Goal: Task Accomplishment & Management: Use online tool/utility

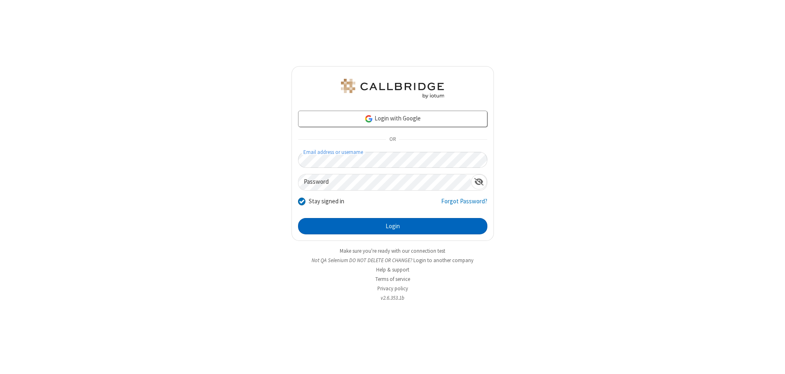
click at [392, 226] on button "Login" at bounding box center [392, 226] width 189 height 16
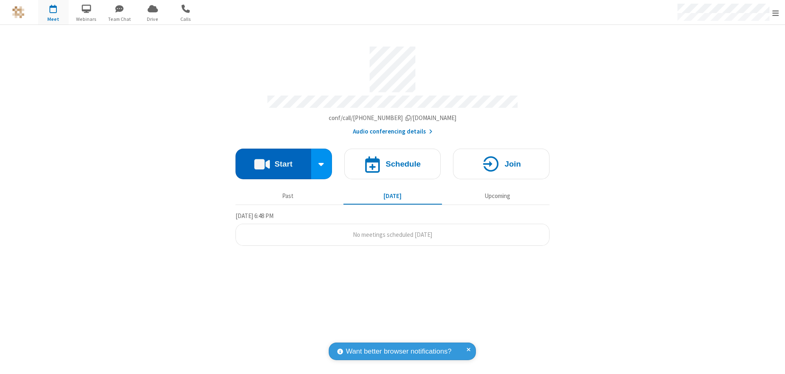
click at [273, 160] on button "Start" at bounding box center [273, 164] width 76 height 31
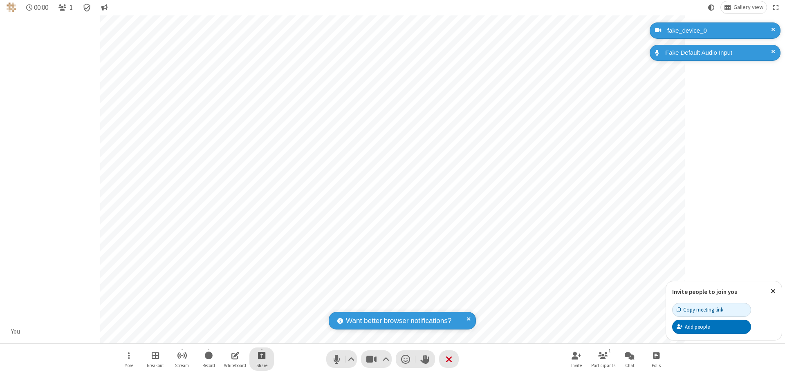
click at [262, 356] on span "Start sharing" at bounding box center [262, 356] width 8 height 10
click at [229, 336] on span "Share my screen" at bounding box center [228, 336] width 9 height 7
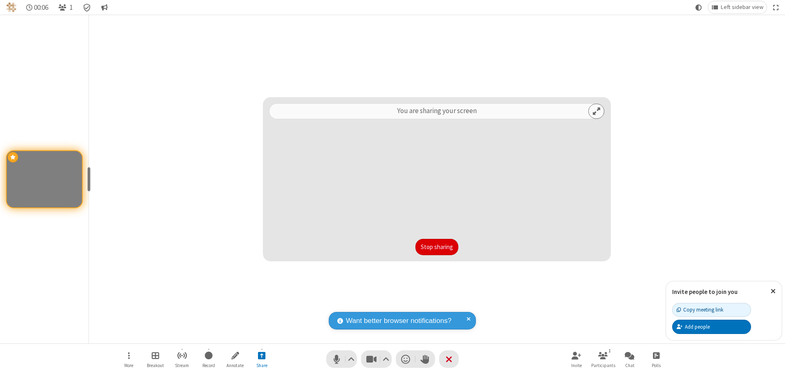
click at [437, 247] on button "Stop sharing" at bounding box center [436, 247] width 43 height 16
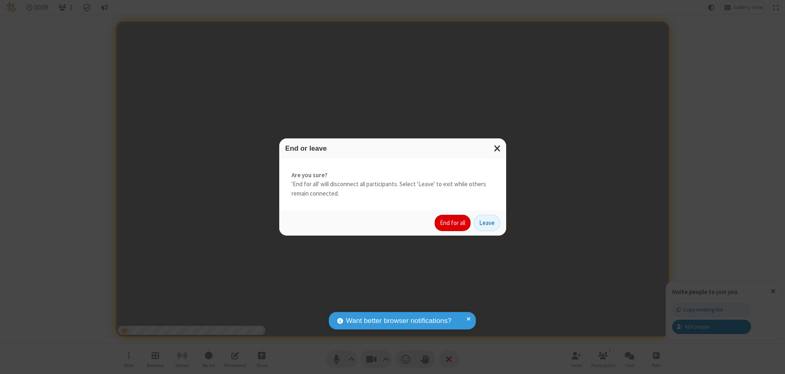
click at [453, 223] on button "End for all" at bounding box center [453, 223] width 36 height 16
